Goal: Check status: Check status

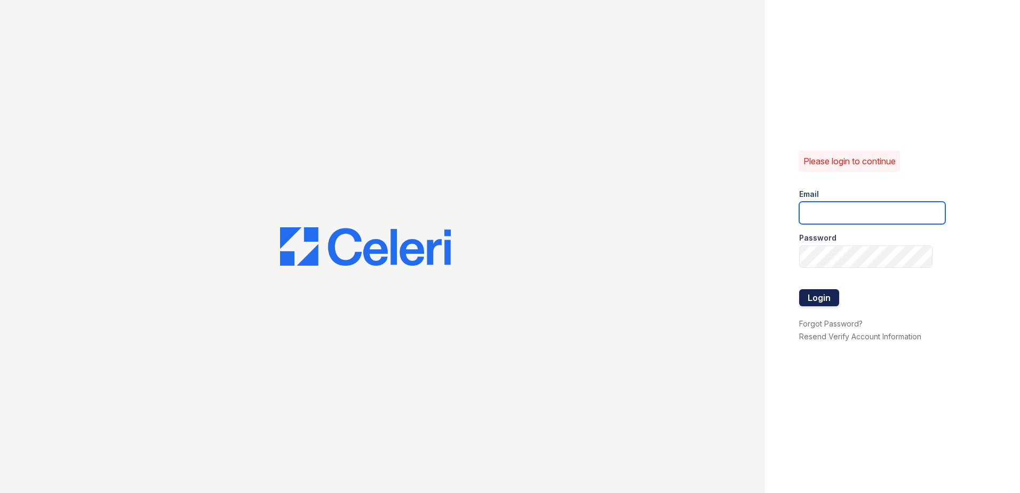
type input "arriverollingoaks@trinity-pm.com"
click at [817, 290] on button "Login" at bounding box center [819, 297] width 40 height 17
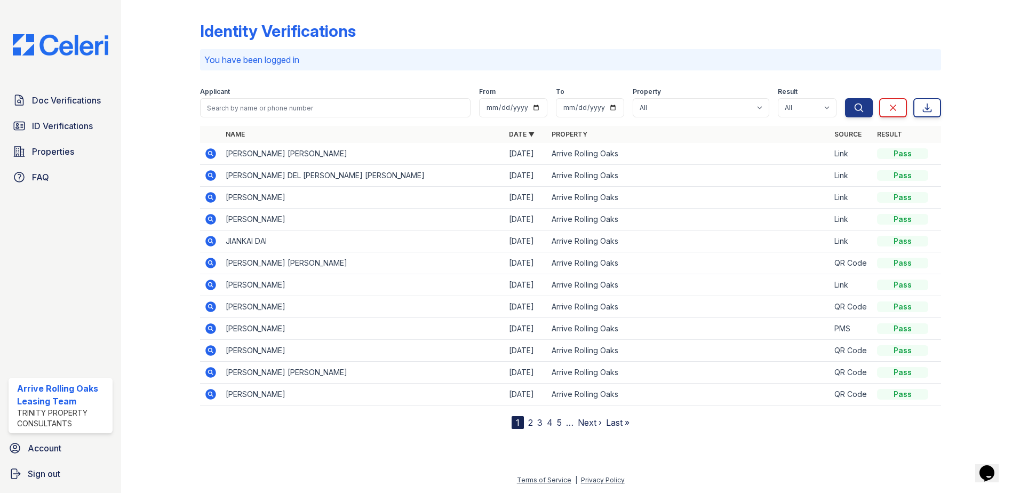
click at [207, 218] on icon at bounding box center [210, 219] width 11 height 11
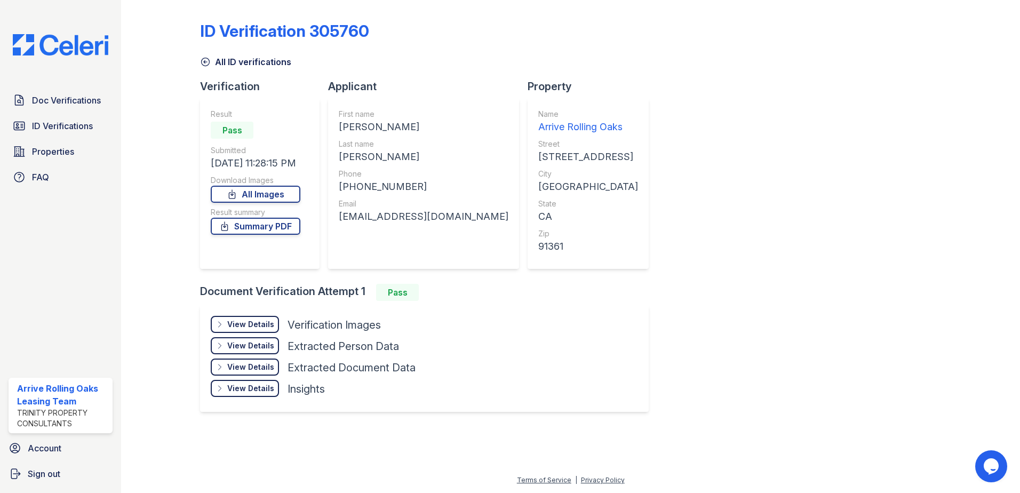
click at [249, 321] on div "View Details" at bounding box center [250, 324] width 47 height 11
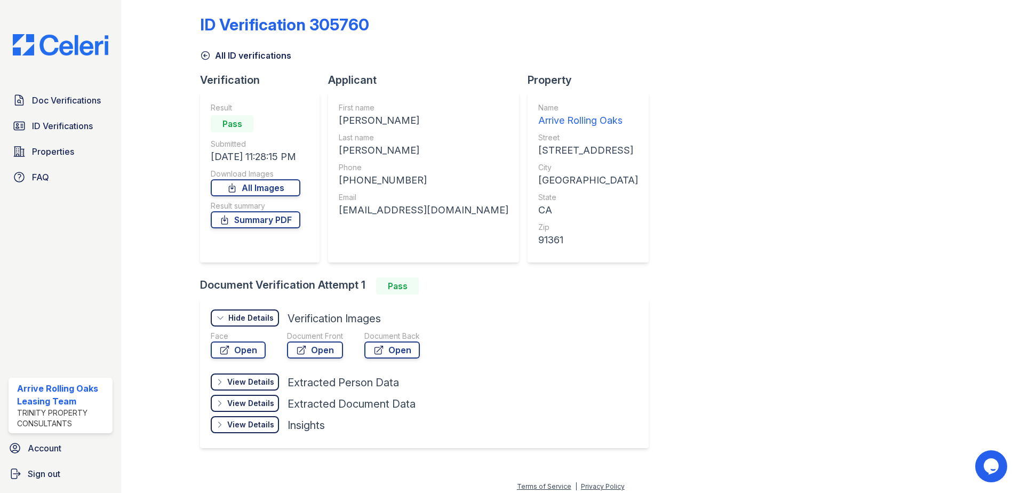
scroll to position [13, 0]
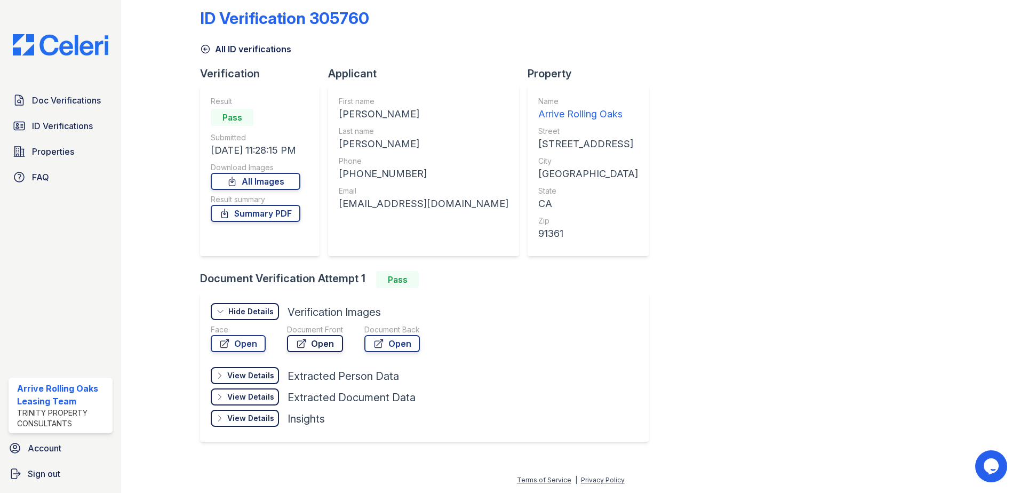
click at [311, 338] on link "Open" at bounding box center [315, 343] width 56 height 17
click at [220, 346] on icon at bounding box center [224, 343] width 11 height 11
click at [77, 126] on span "ID Verifications" at bounding box center [62, 126] width 61 height 13
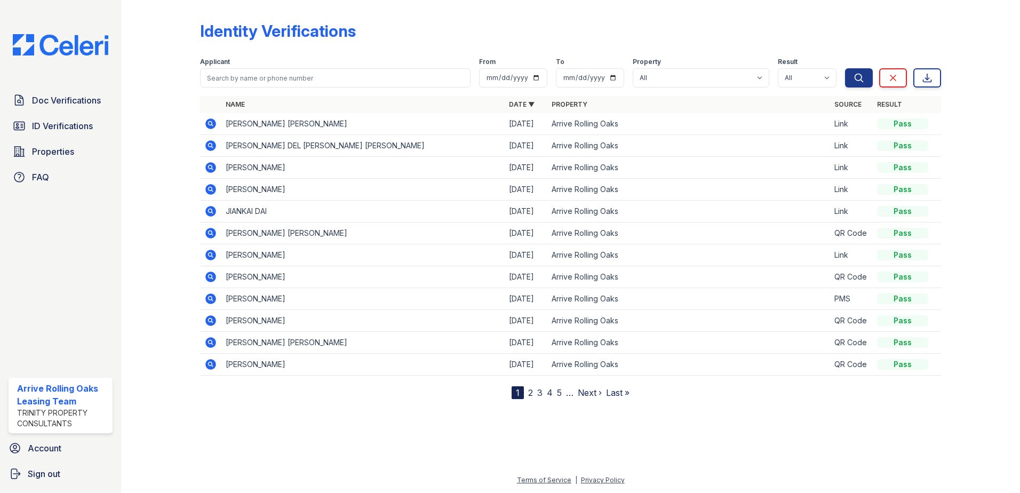
click at [210, 121] on icon at bounding box center [210, 123] width 13 height 13
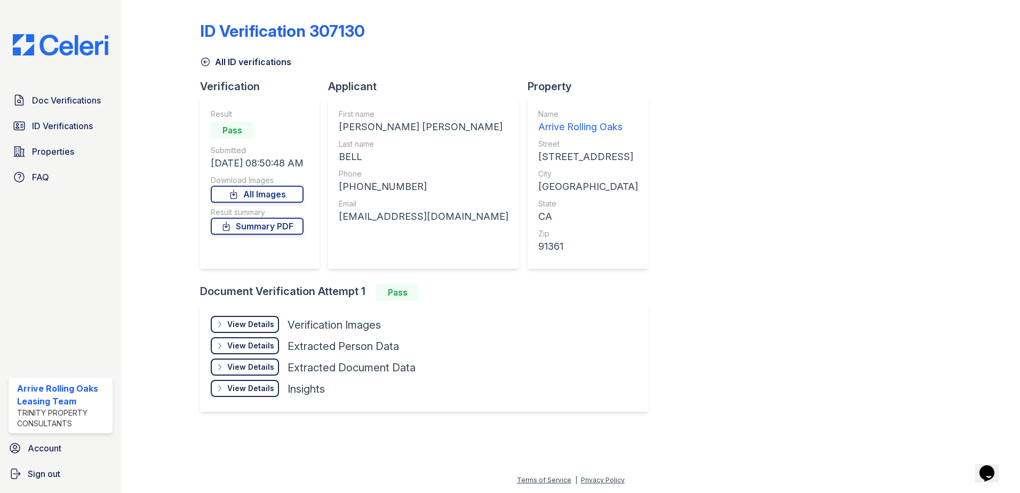
click at [262, 325] on div "View Details" at bounding box center [250, 324] width 47 height 11
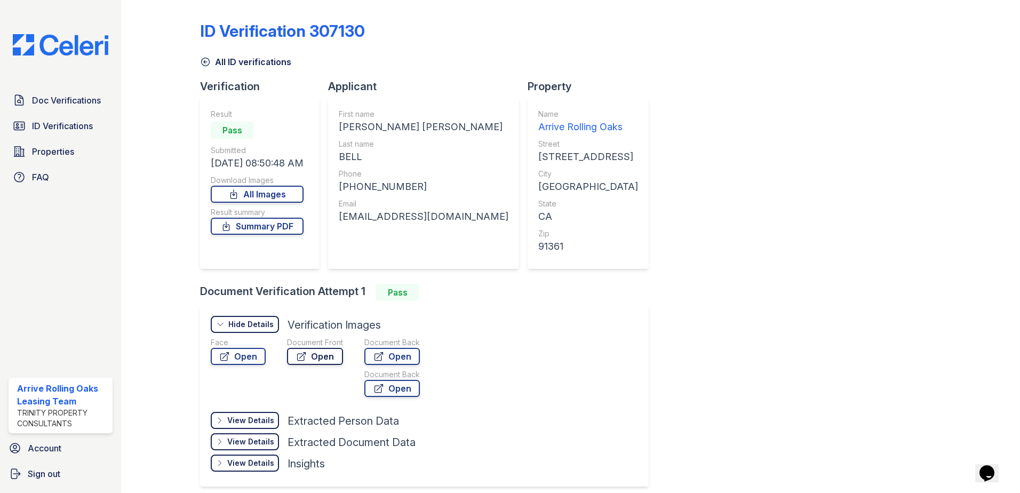
click at [320, 359] on link "Open" at bounding box center [315, 356] width 56 height 17
